Goal: Entertainment & Leisure: Consume media (video, audio)

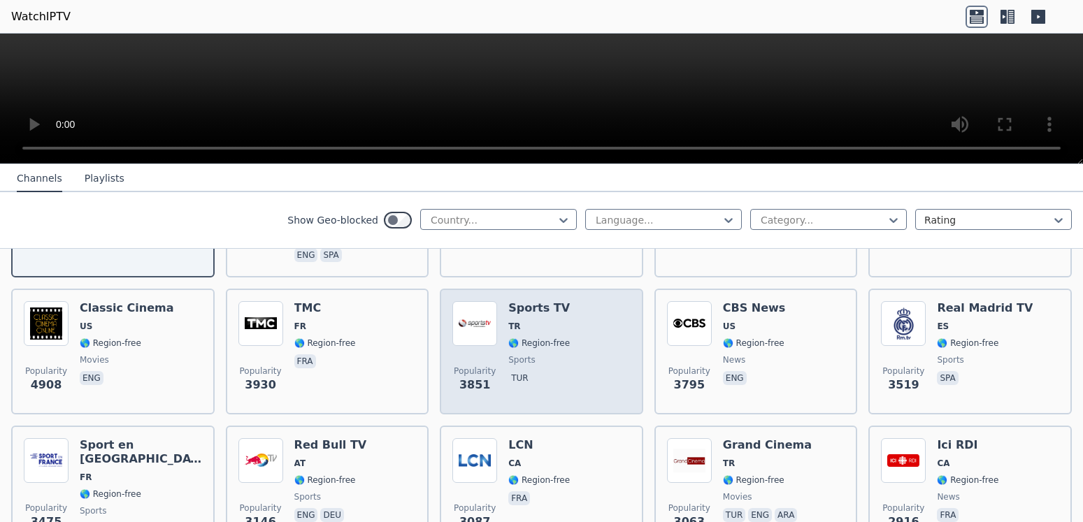
scroll to position [88, 0]
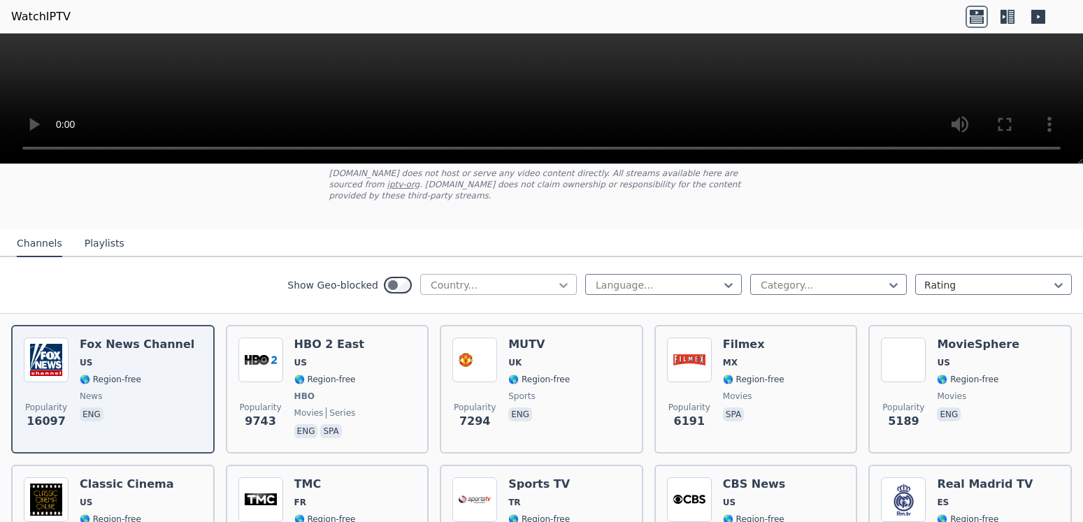
click at [557, 278] on icon at bounding box center [564, 285] width 14 height 14
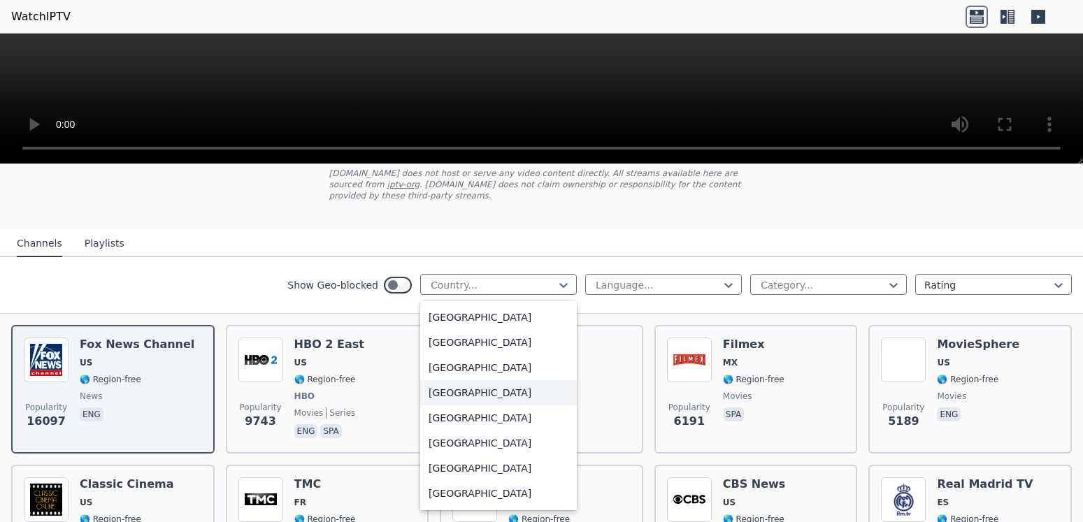
scroll to position [264, 0]
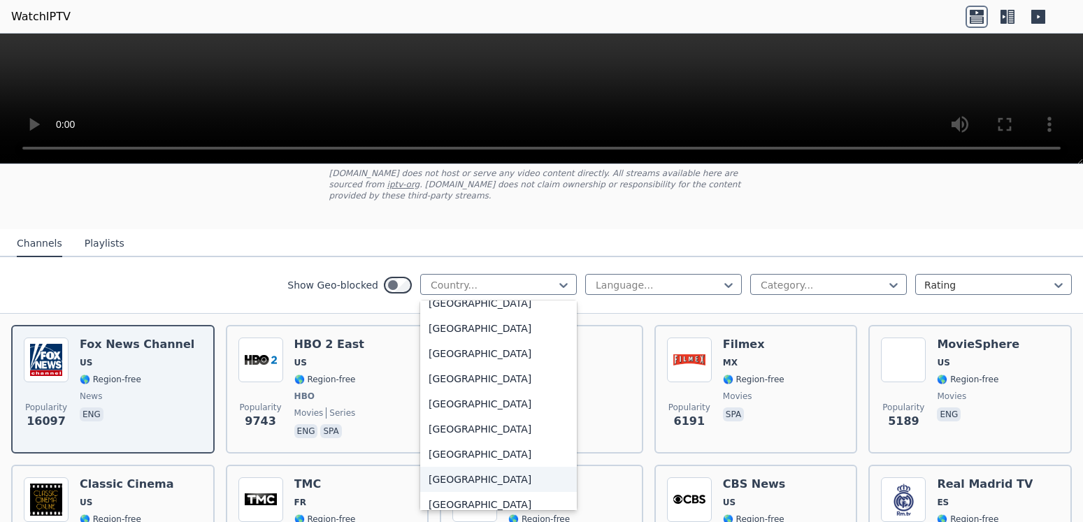
click at [440, 467] on div "[GEOGRAPHIC_DATA]" at bounding box center [498, 479] width 157 height 25
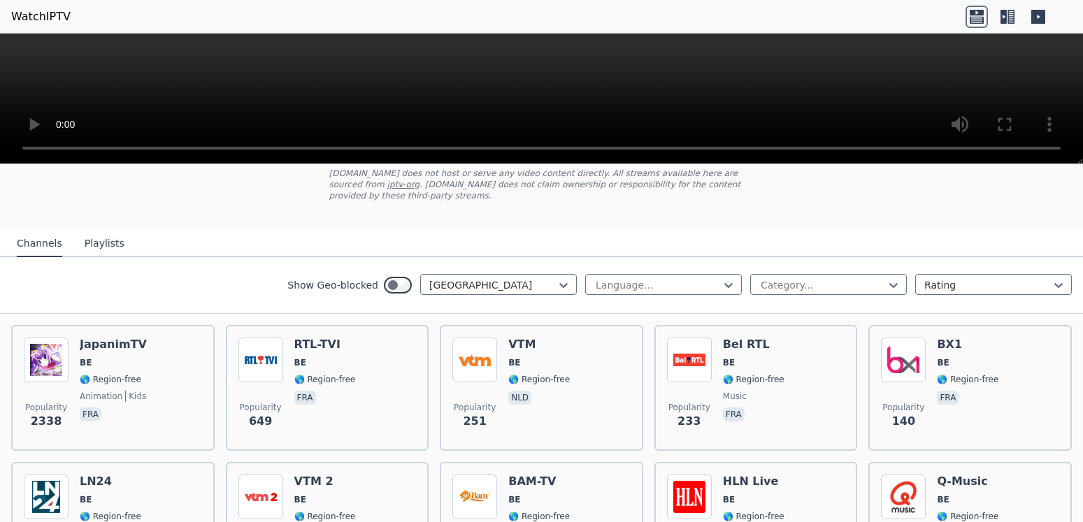
scroll to position [176, 0]
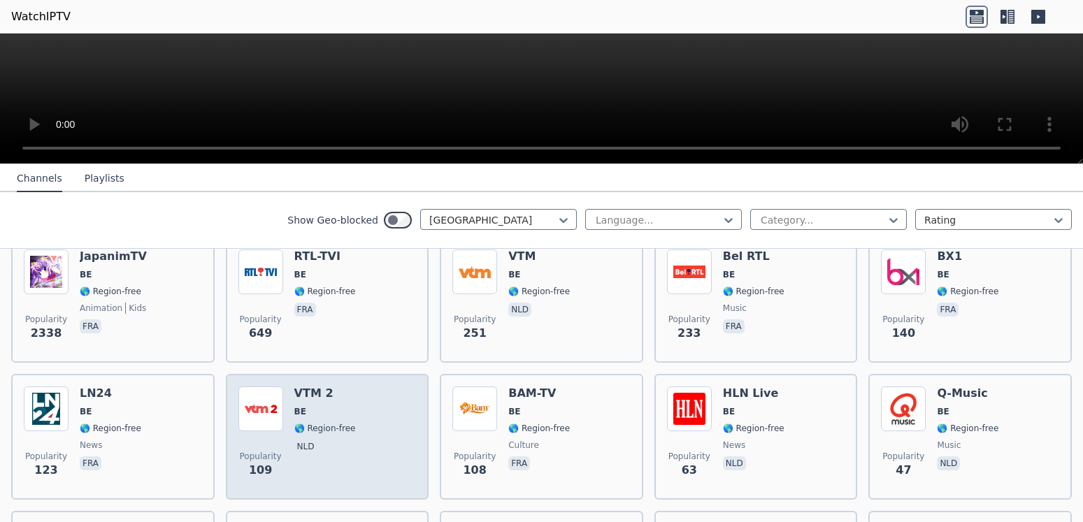
click at [312, 387] on h6 "VTM 2" at bounding box center [325, 394] width 62 height 14
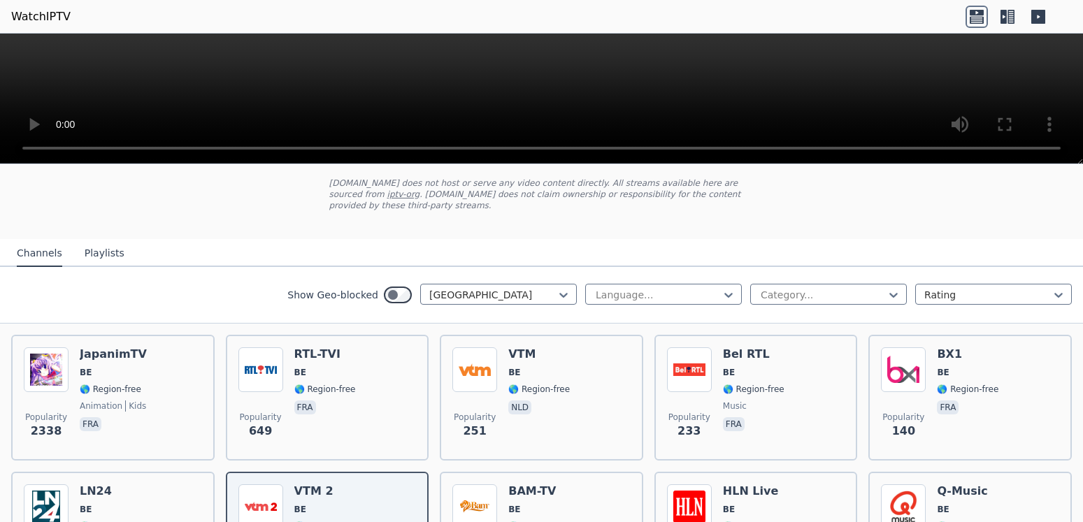
scroll to position [0, 0]
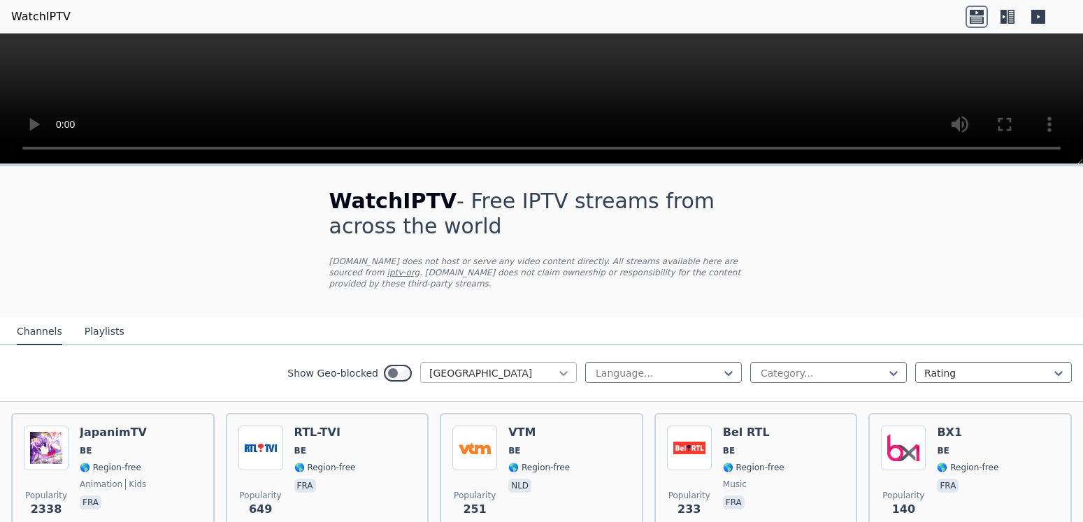
click at [557, 366] on icon at bounding box center [564, 373] width 14 height 14
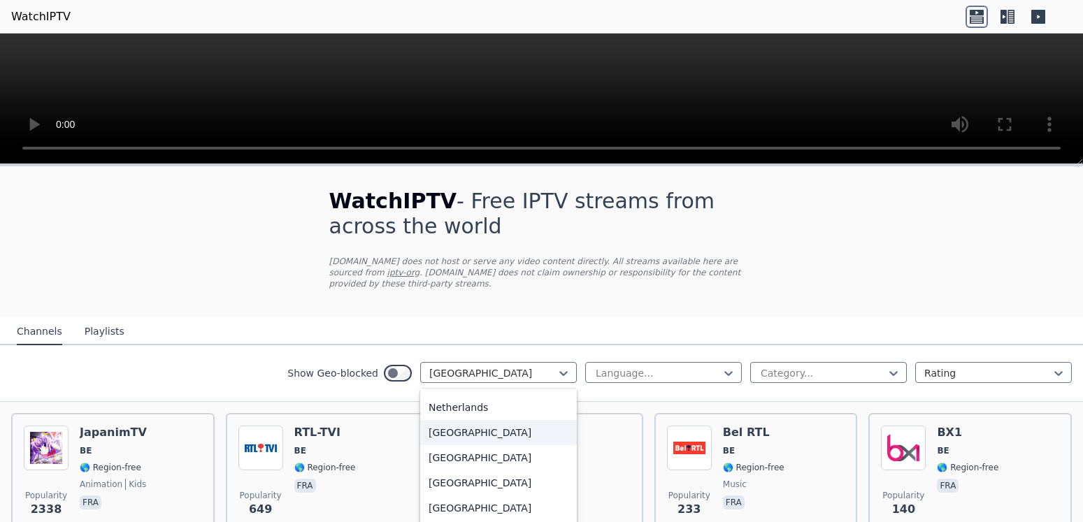
scroll to position [3338, 0]
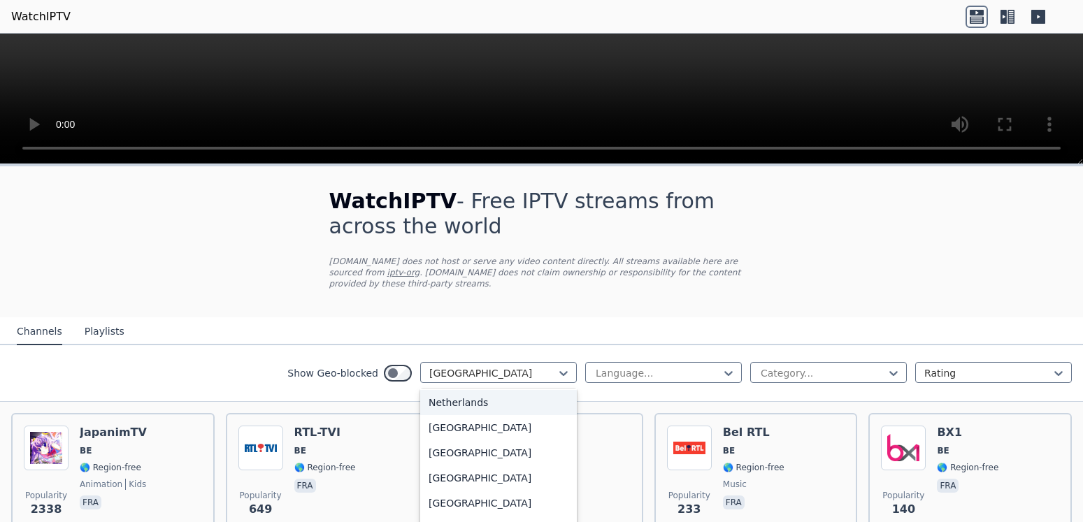
click at [452, 390] on div "Netherlands" at bounding box center [498, 402] width 157 height 25
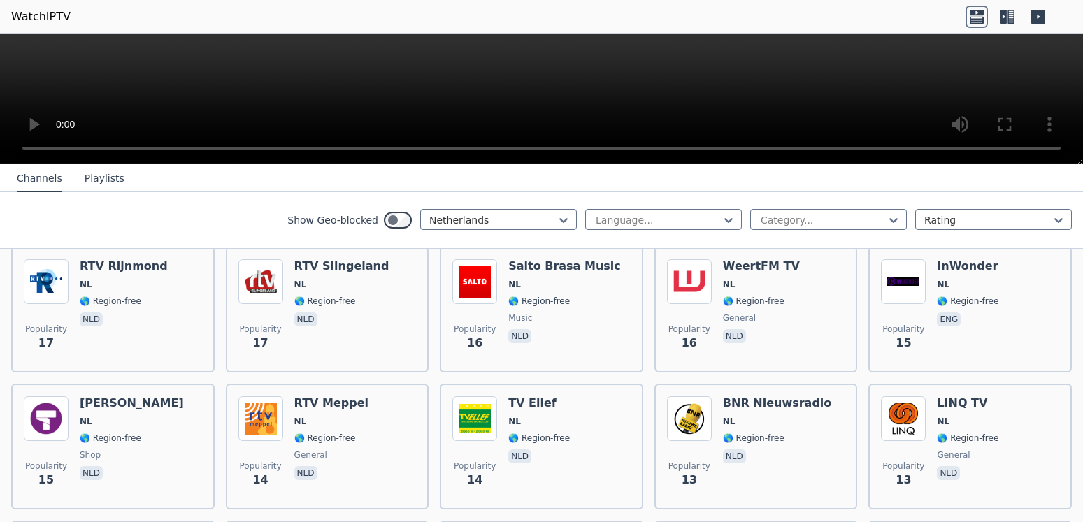
scroll to position [1762, 0]
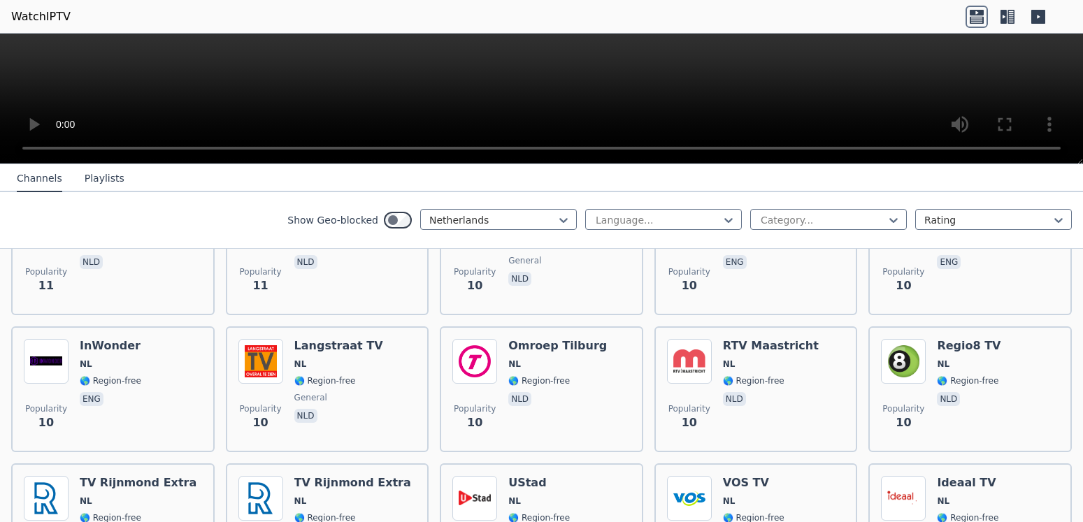
scroll to position [2290, 0]
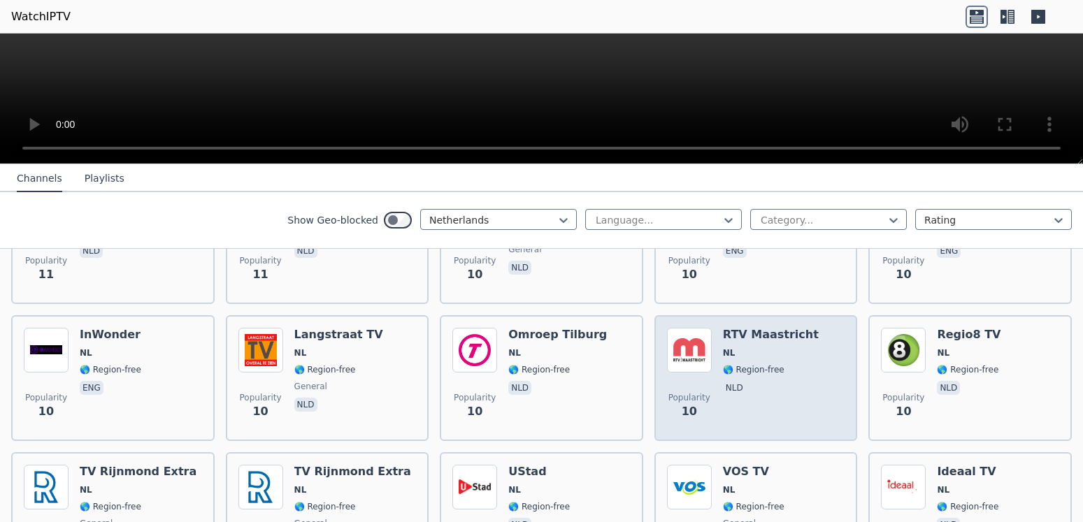
click at [736, 351] on div "RTV Maastricht [GEOGRAPHIC_DATA] 🌎 Region-free nld" at bounding box center [771, 378] width 96 height 101
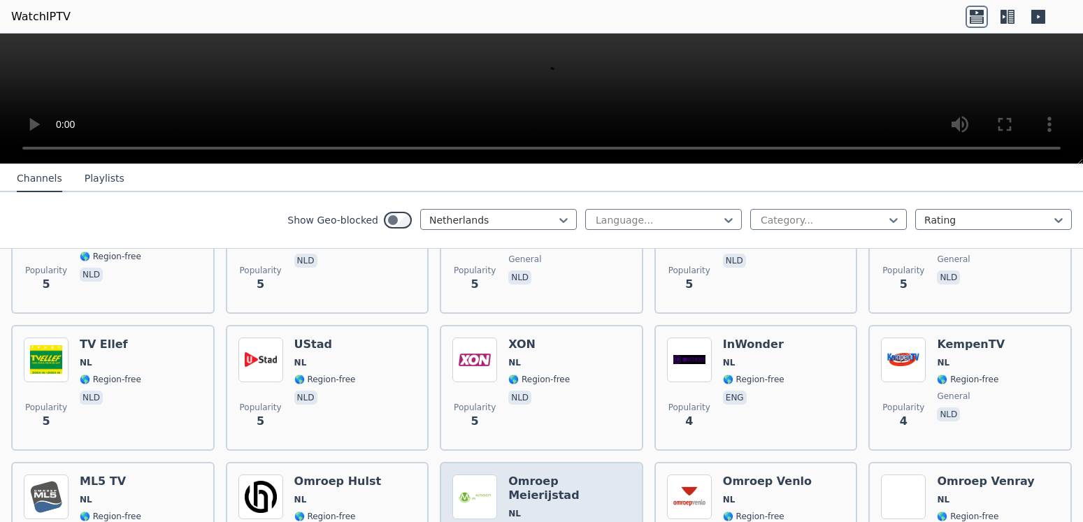
scroll to position [3876, 0]
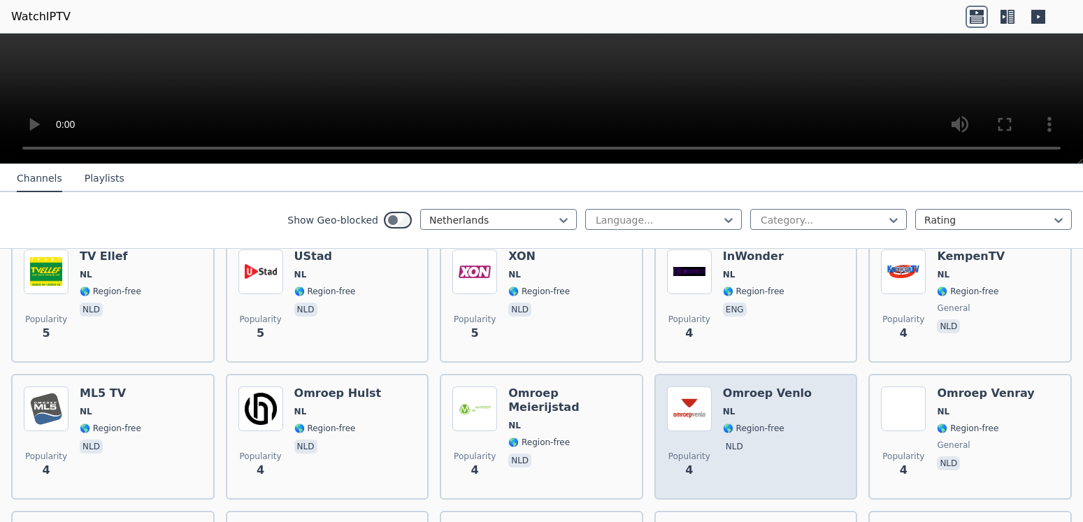
click at [753, 374] on div "Popularity 4 Omroep Venlo NL 🌎 Region-free nld" at bounding box center [755, 437] width 203 height 126
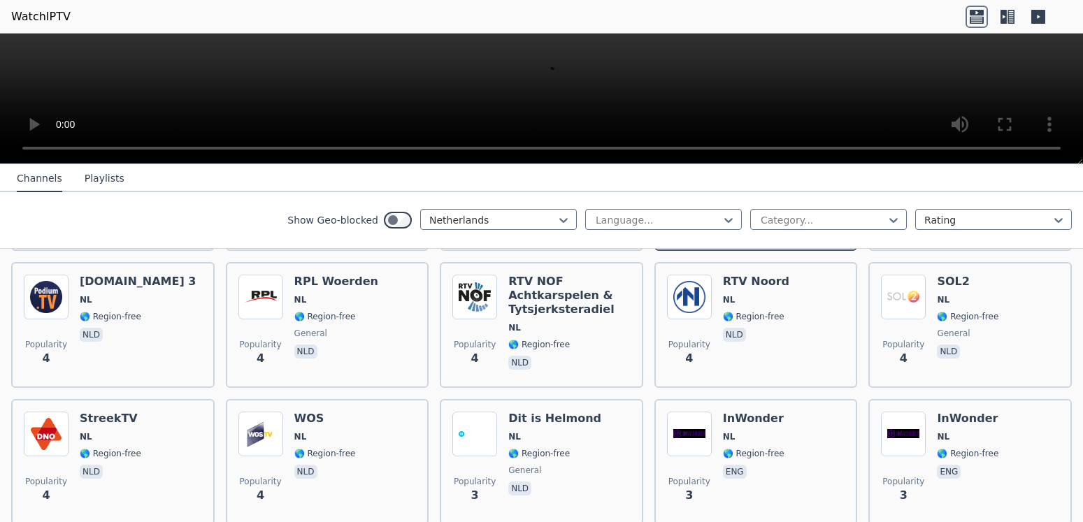
scroll to position [4140, 0]
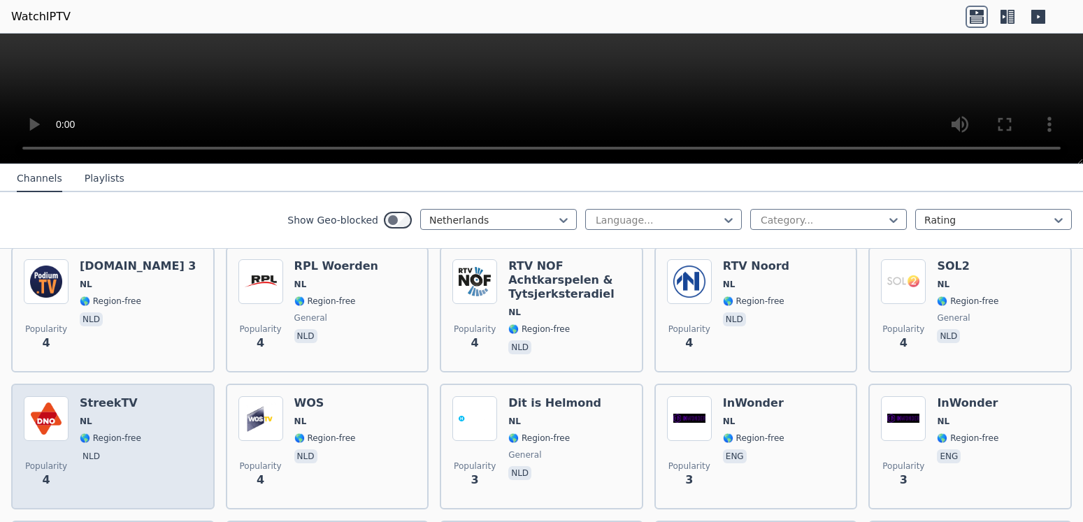
click at [121, 404] on div "StreekTV NL 🌎 Region-free nld" at bounding box center [111, 446] width 62 height 101
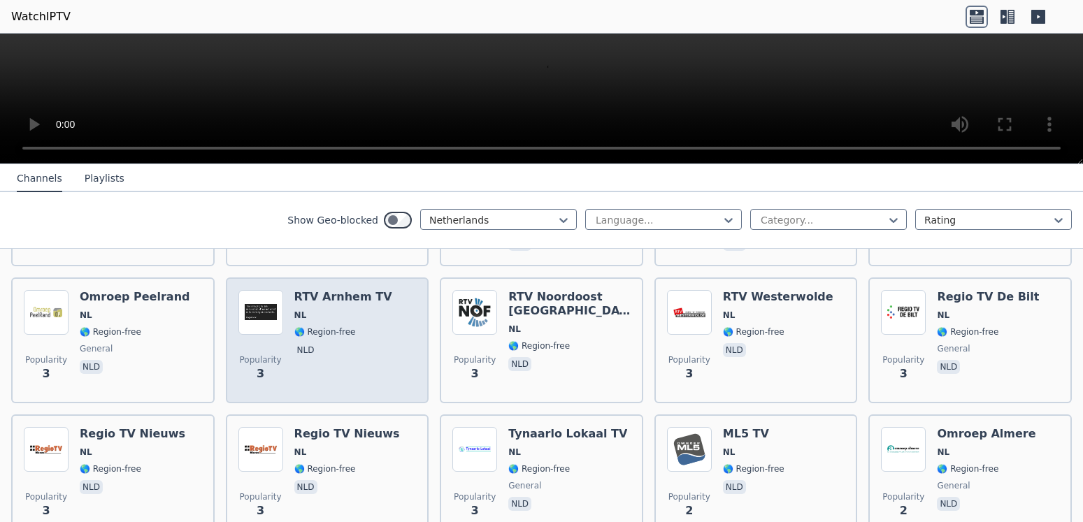
scroll to position [4581, 0]
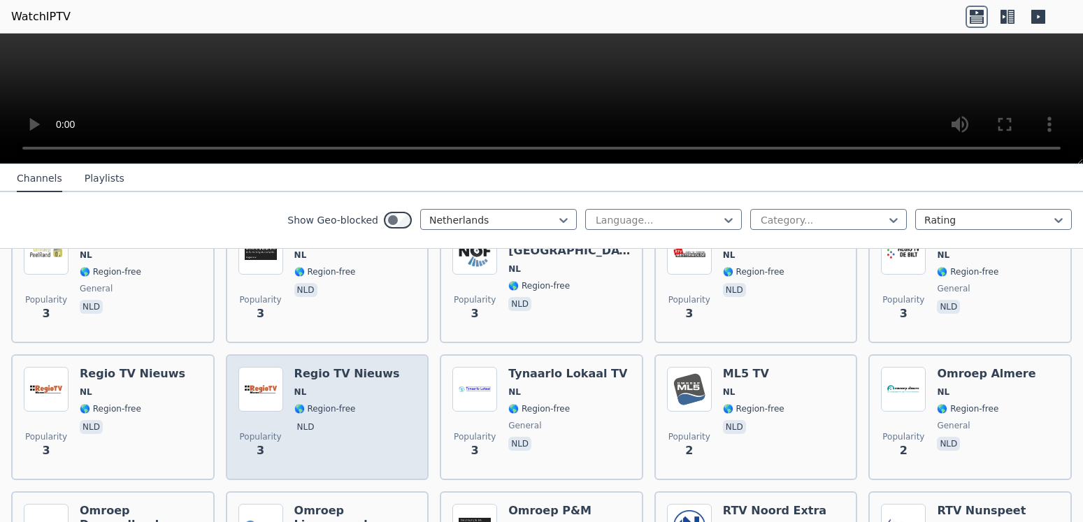
click at [349, 387] on span "NL" at bounding box center [347, 392] width 106 height 11
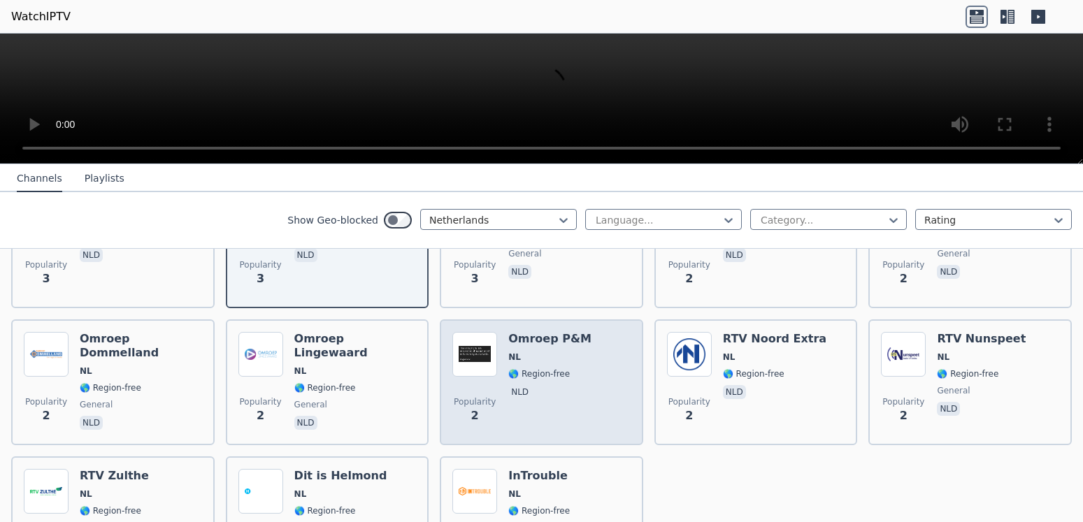
scroll to position [4757, 0]
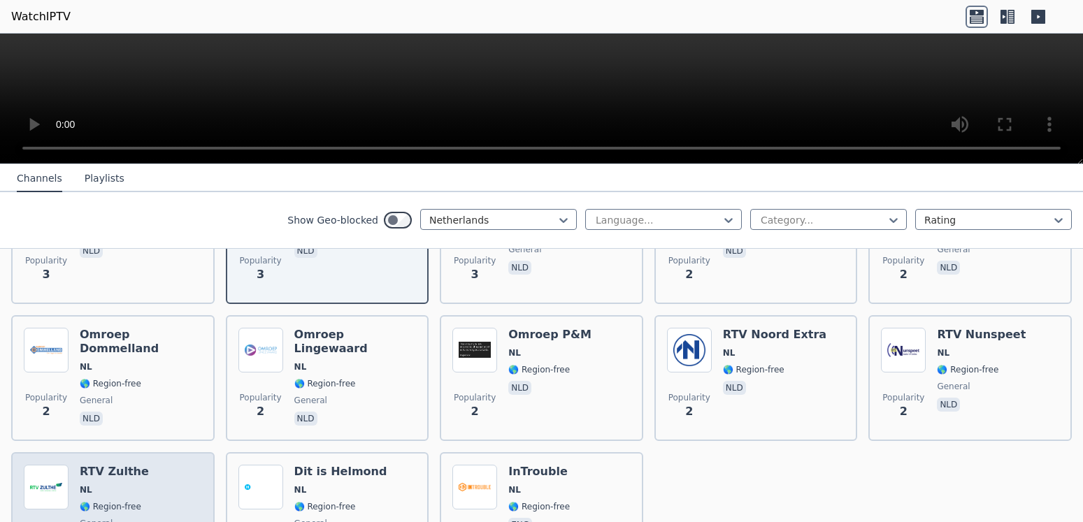
click at [141, 465] on div "Popularity 2 RTV Zulthe NL 🌎 Region-free general nld" at bounding box center [113, 515] width 178 height 101
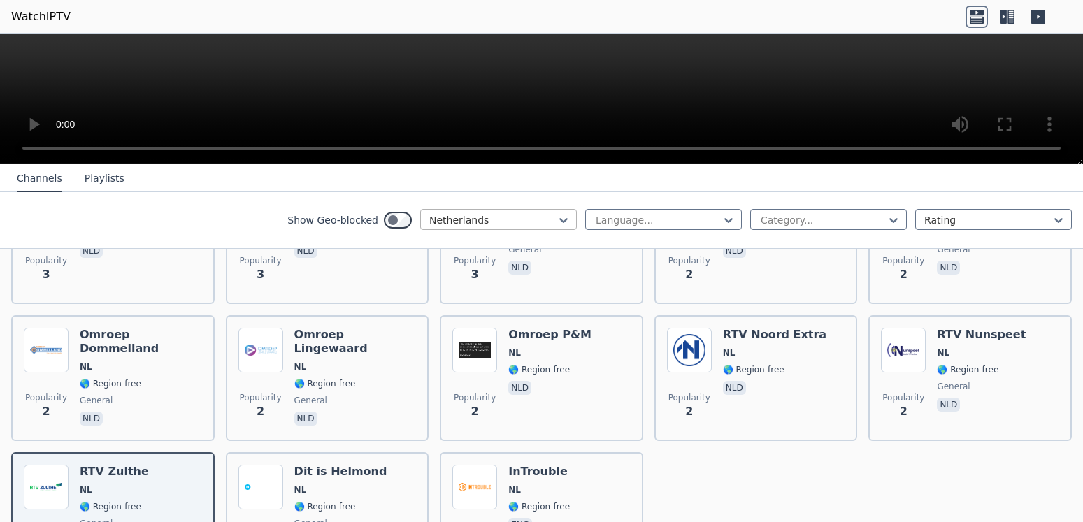
click at [560, 217] on div "Netherlands" at bounding box center [498, 219] width 157 height 21
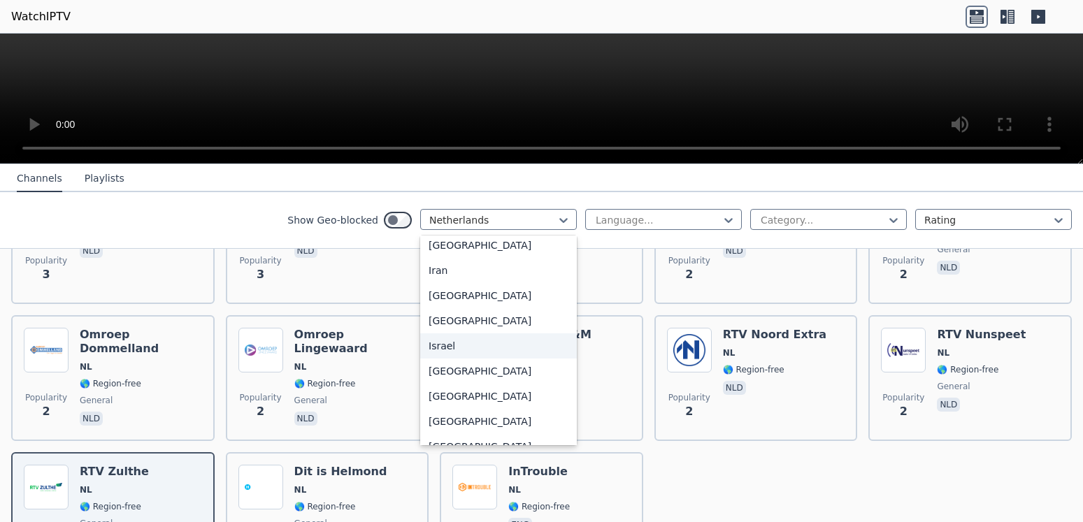
scroll to position [2194, 0]
click at [436, 380] on div "[GEOGRAPHIC_DATA]" at bounding box center [498, 372] width 157 height 25
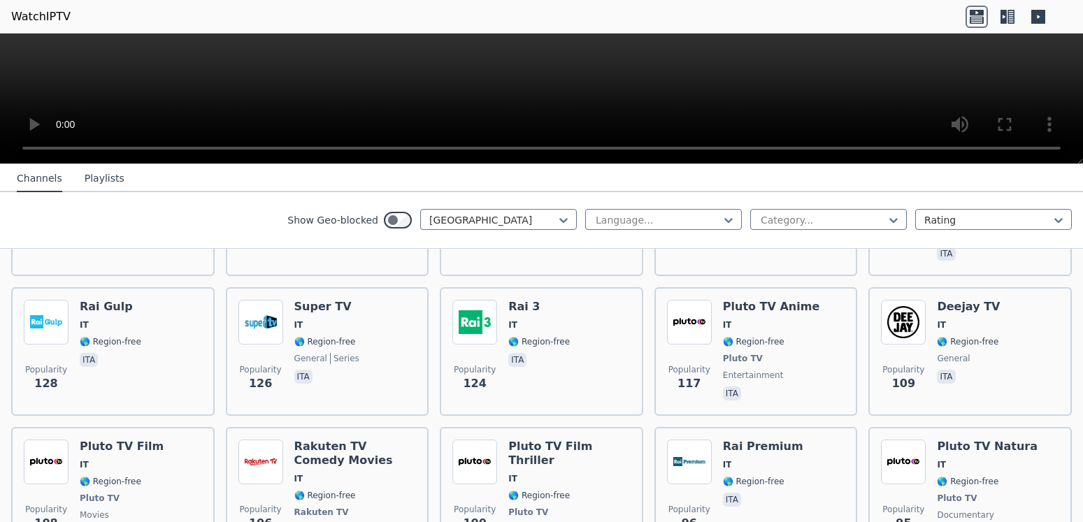
scroll to position [881, 0]
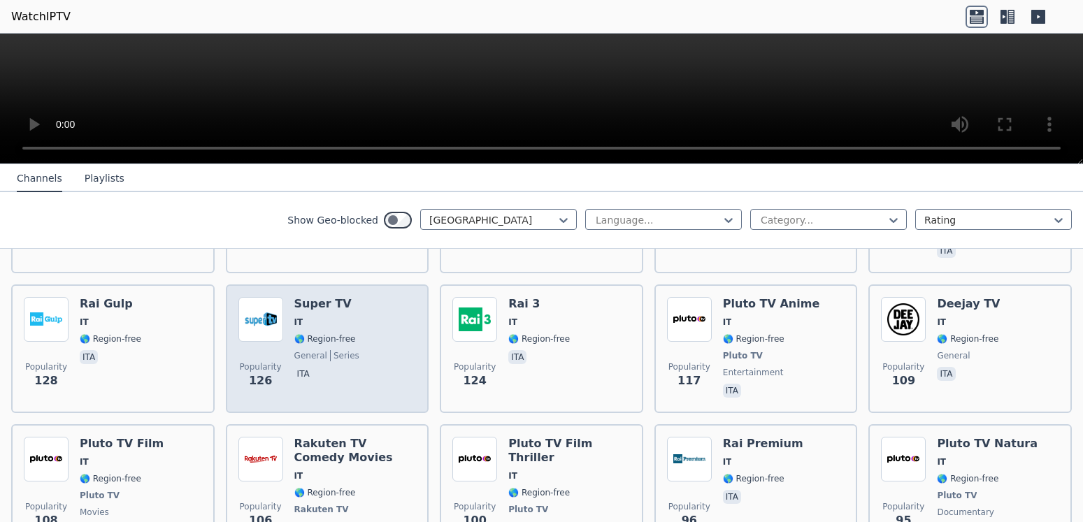
click at [341, 297] on h6 "Super TV" at bounding box center [326, 304] width 65 height 14
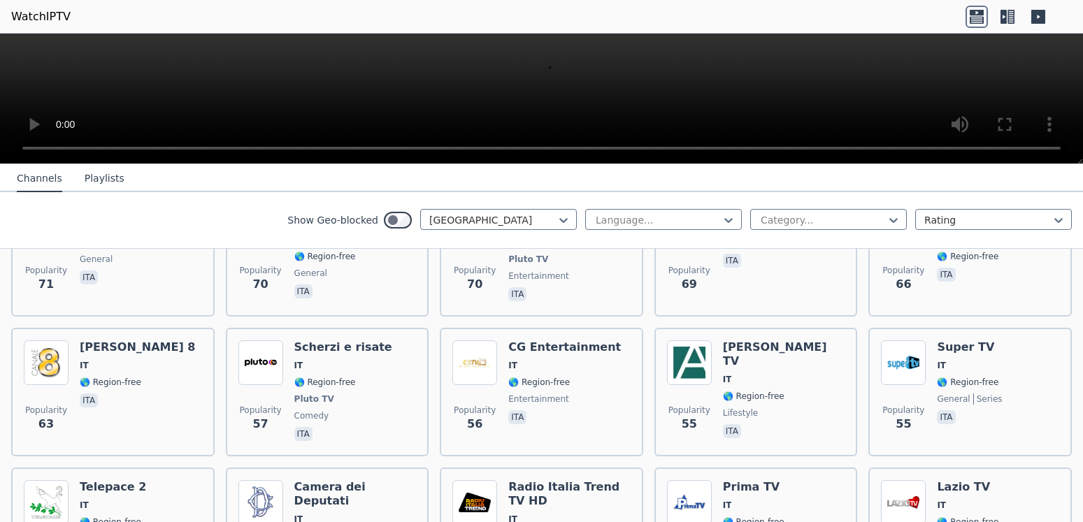
scroll to position [1586, 0]
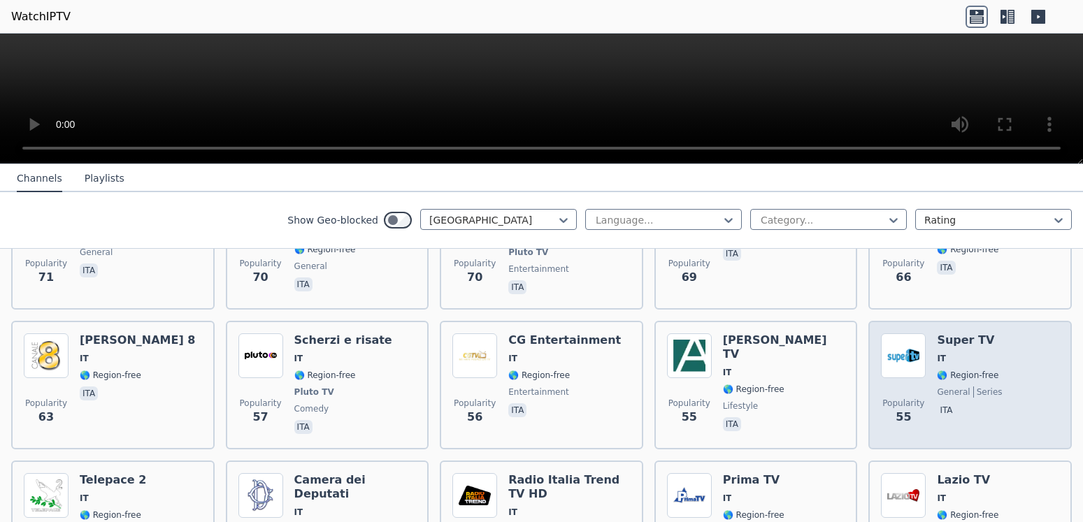
click at [898, 352] on img at bounding box center [903, 355] width 45 height 45
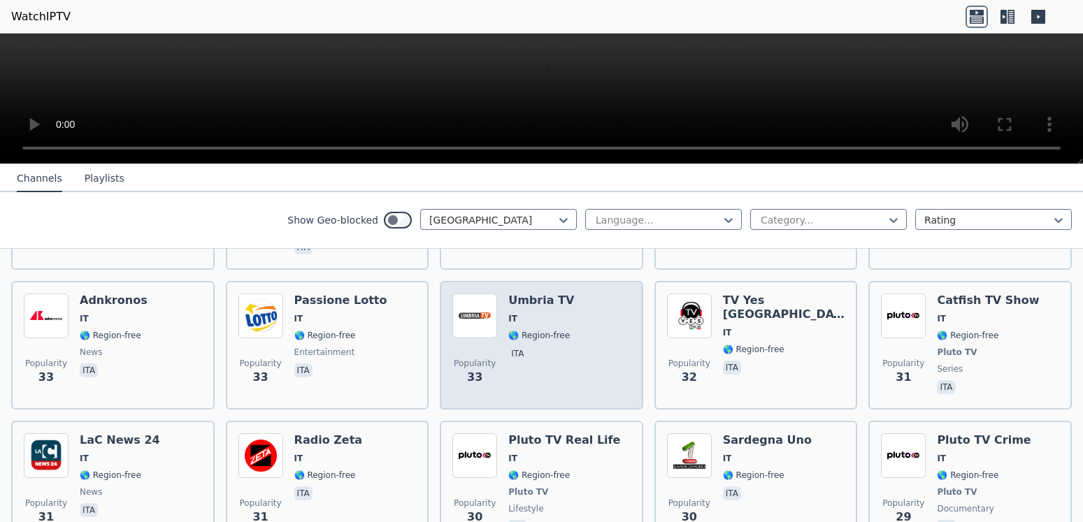
scroll to position [2643, 0]
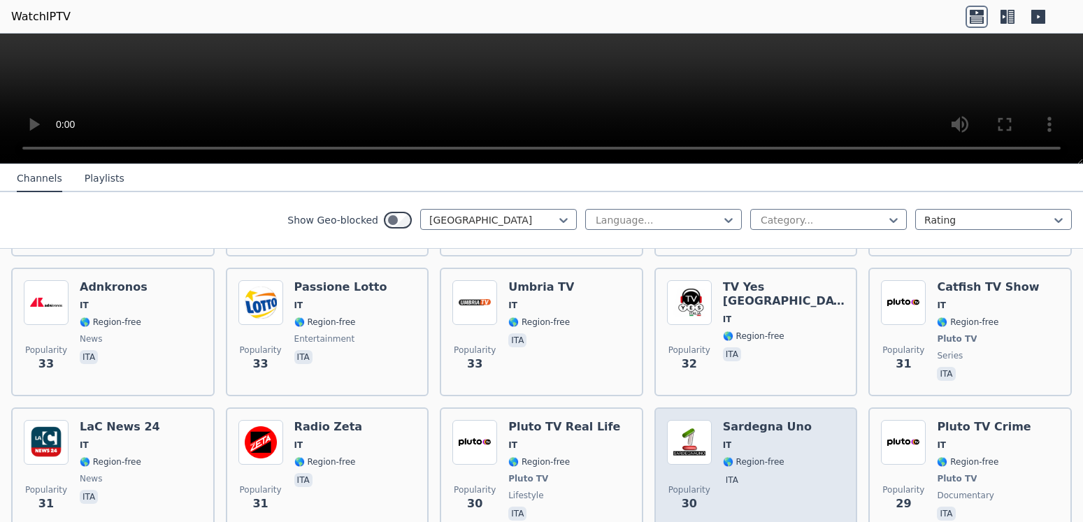
click at [715, 420] on div "Popularity 30 [GEOGRAPHIC_DATA] Uno IT 🌎 Region-free ita" at bounding box center [756, 471] width 178 height 103
click at [774, 473] on span "ita" at bounding box center [767, 481] width 89 height 17
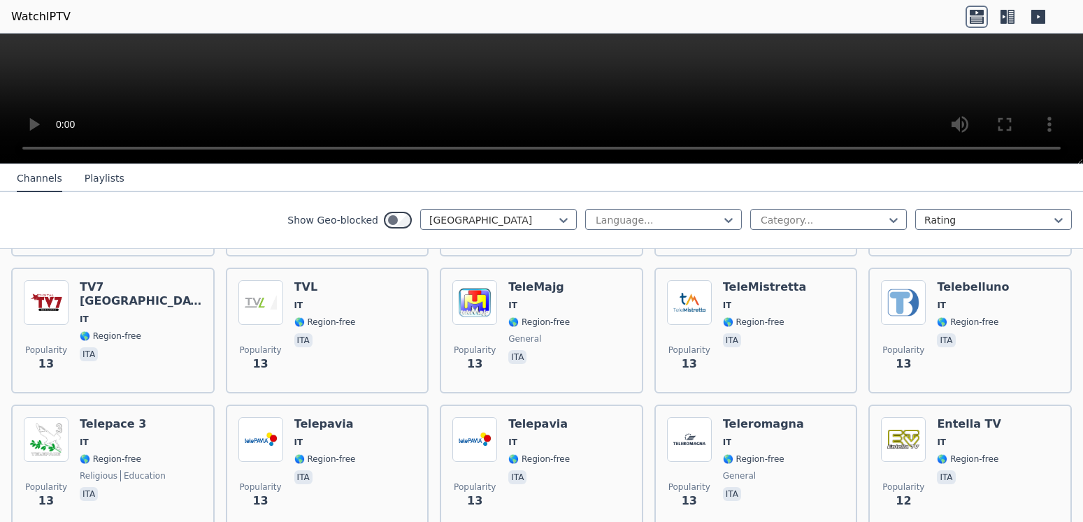
scroll to position [5198, 0]
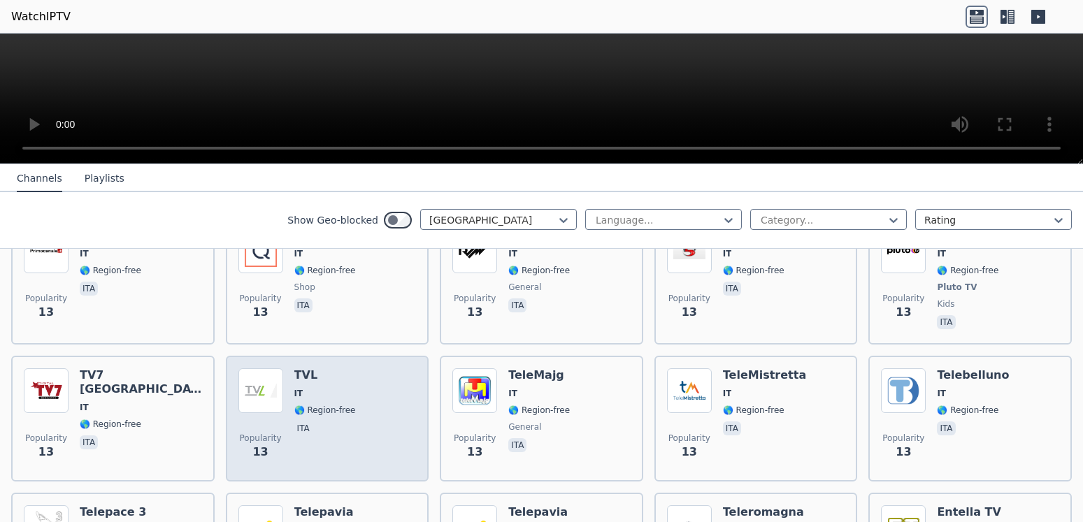
click at [259, 368] on img at bounding box center [260, 390] width 45 height 45
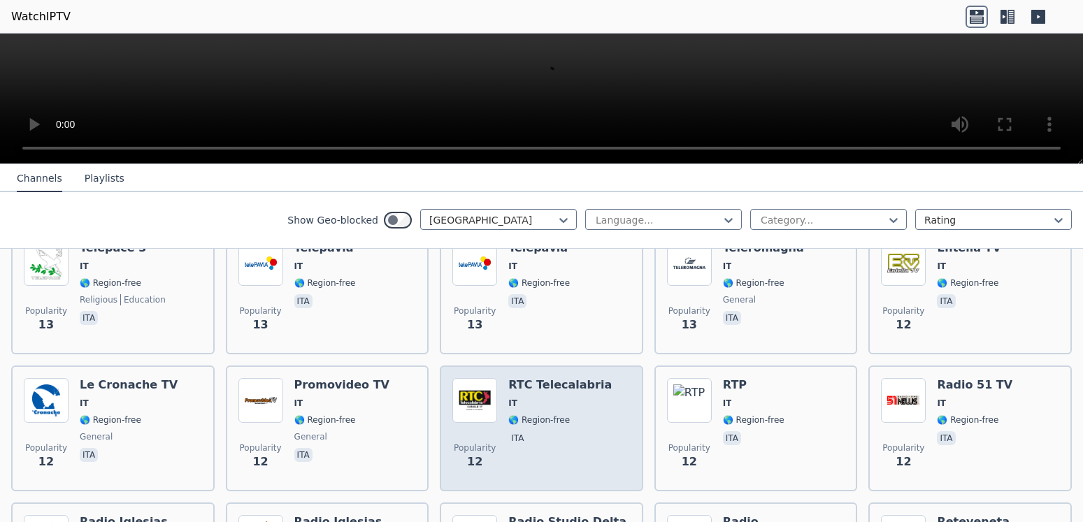
scroll to position [5550, 0]
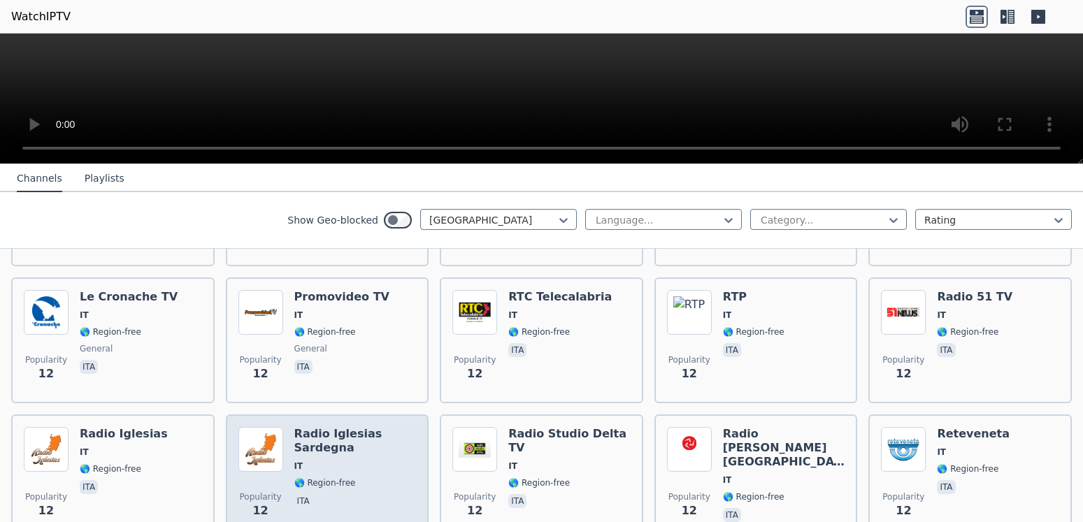
click at [326, 427] on h6 "Radio Iglesias Sardegna" at bounding box center [355, 441] width 122 height 28
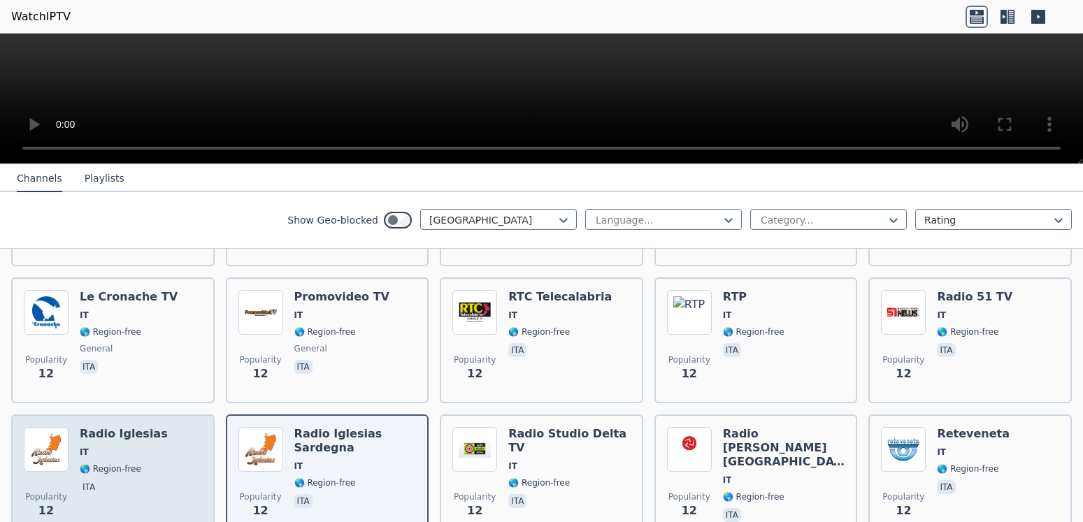
click at [120, 427] on h6 "Radio Iglesias" at bounding box center [124, 434] width 88 height 14
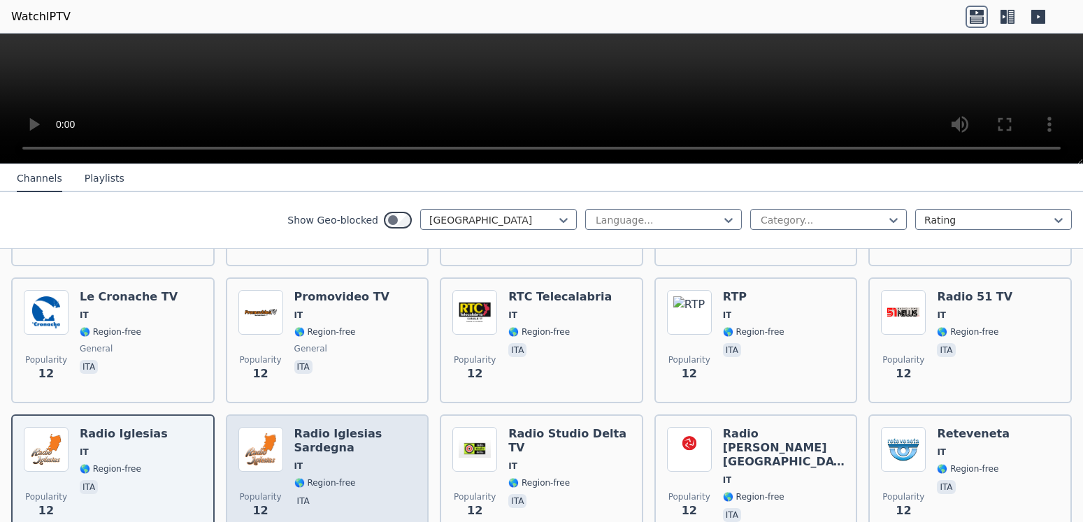
click at [322, 427] on h6 "Radio Iglesias Sardegna" at bounding box center [355, 441] width 122 height 28
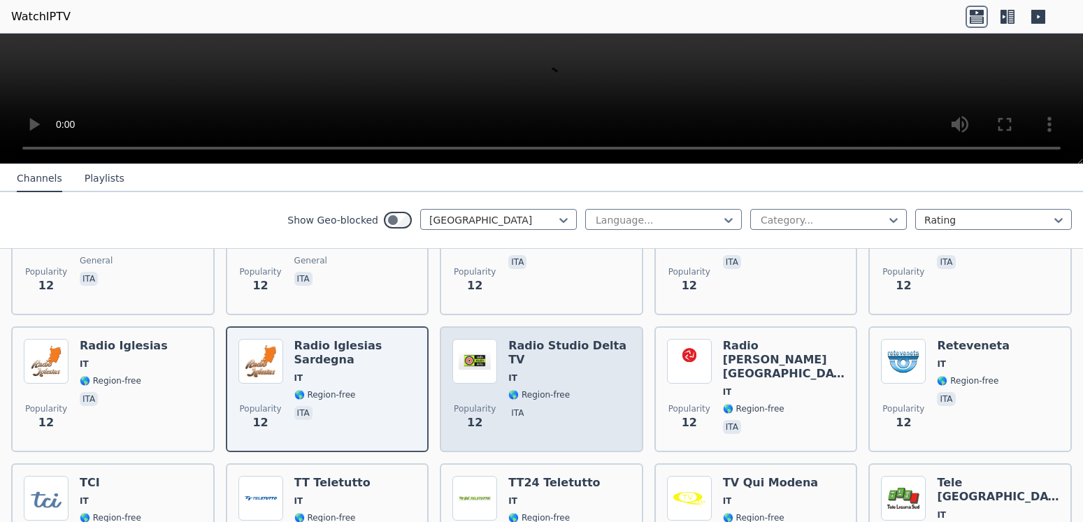
scroll to position [5726, 0]
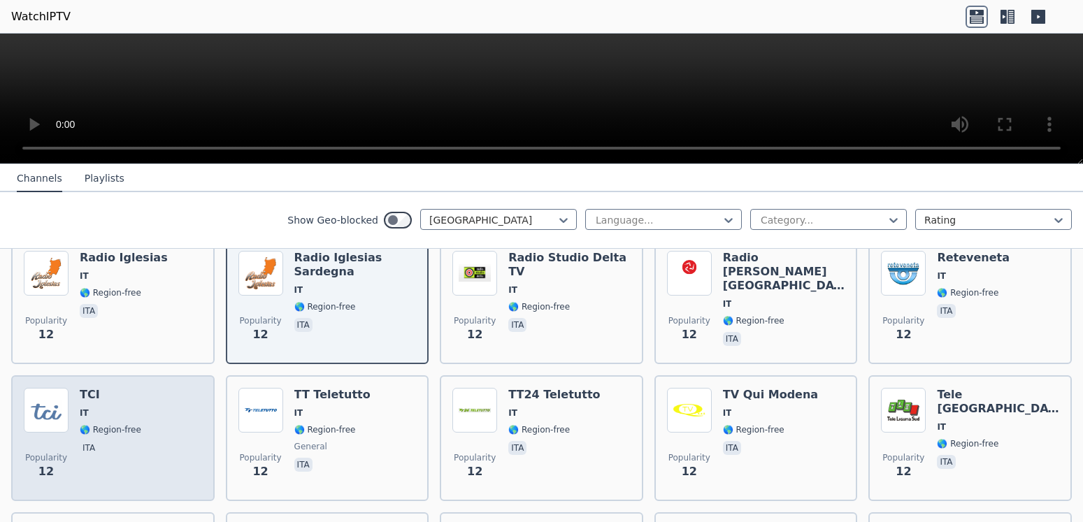
click at [53, 388] on img at bounding box center [46, 410] width 45 height 45
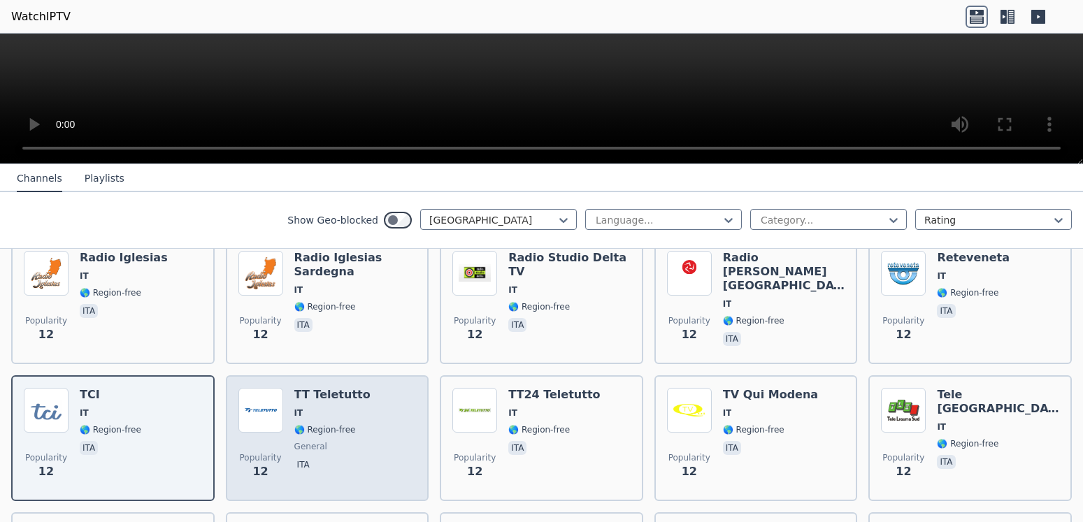
click at [327, 424] on span "🌎 Region-free" at bounding box center [325, 429] width 62 height 11
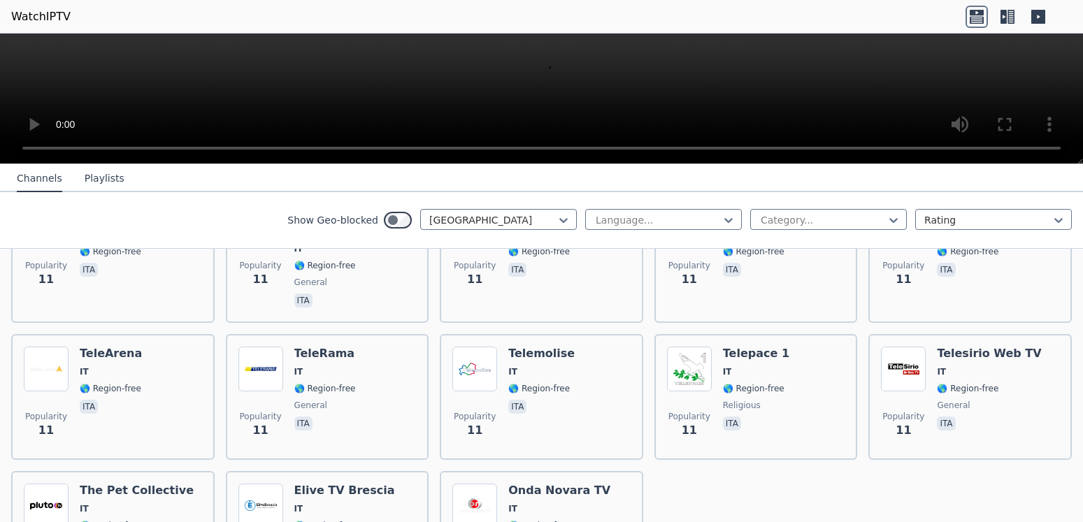
scroll to position [6343, 0]
